Goal: Navigation & Orientation: Go to known website

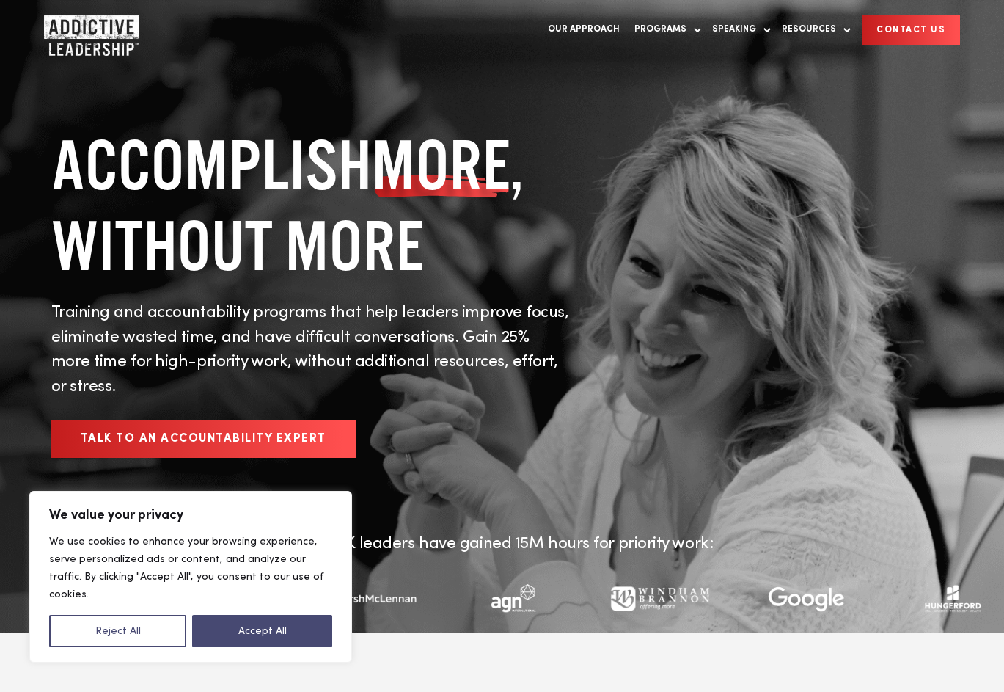
click at [855, 315] on div "ACCOMPLISH MORE , WITHOUT MORE Training and accountability programs that help l…" at bounding box center [502, 302] width 990 height 355
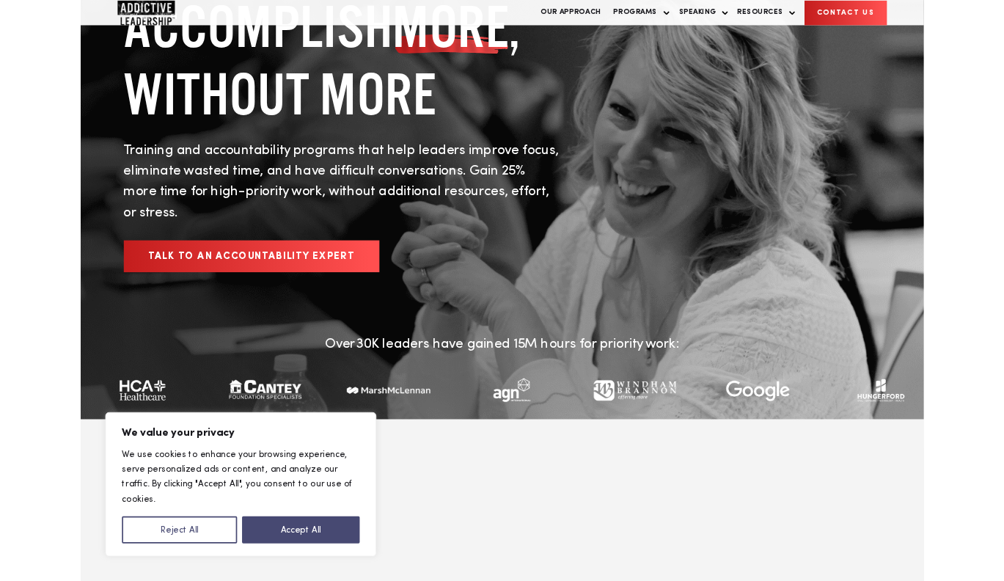
scroll to position [148, 0]
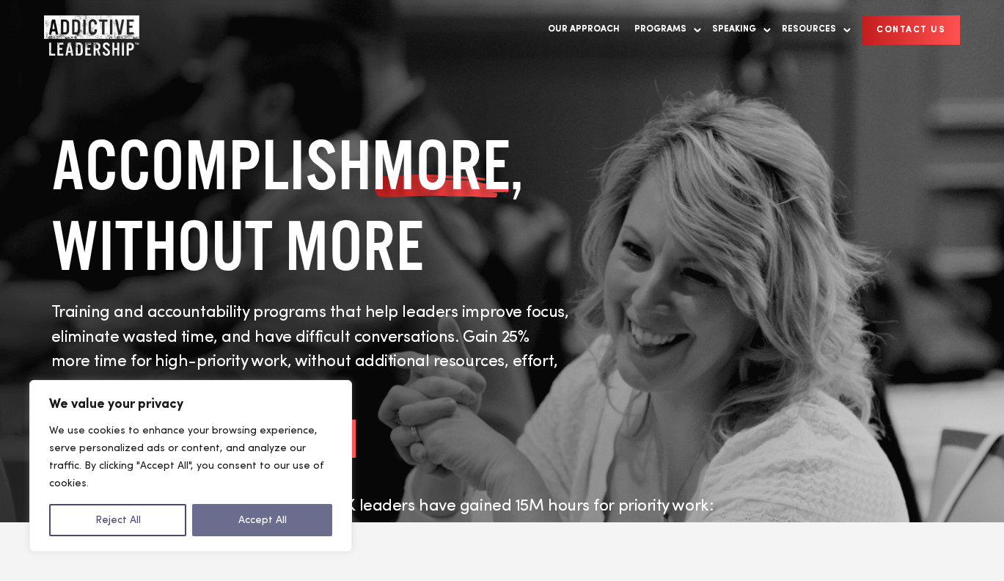
click at [307, 526] on button "Accept All" at bounding box center [262, 520] width 140 height 32
